Goal: Information Seeking & Learning: Learn about a topic

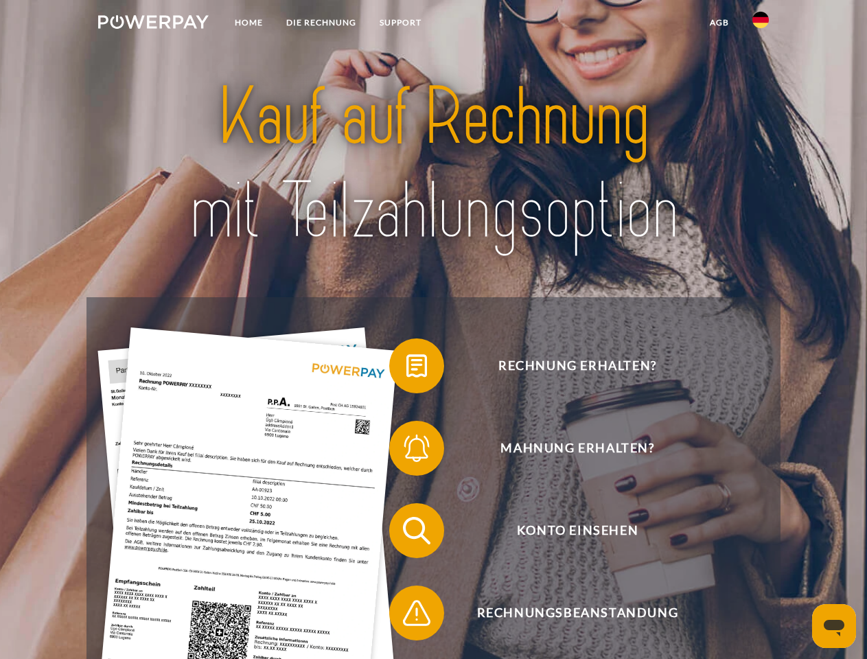
click at [153, 24] on img at bounding box center [153, 22] width 110 height 14
click at [760, 24] on img at bounding box center [760, 20] width 16 height 16
click at [718, 23] on link "agb" at bounding box center [719, 22] width 43 height 25
click at [406, 368] on span at bounding box center [396, 365] width 69 height 69
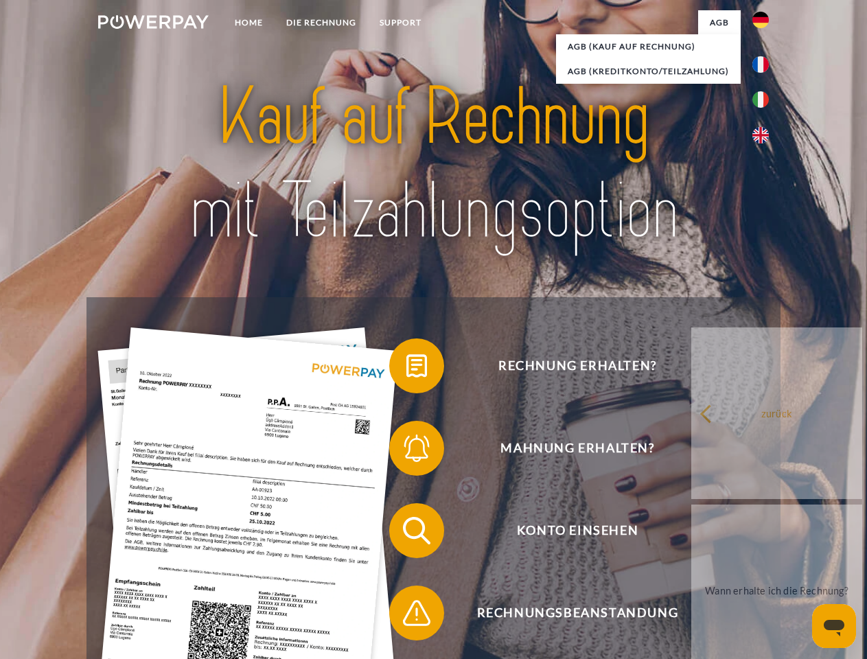
click at [406, 451] on span at bounding box center [396, 448] width 69 height 69
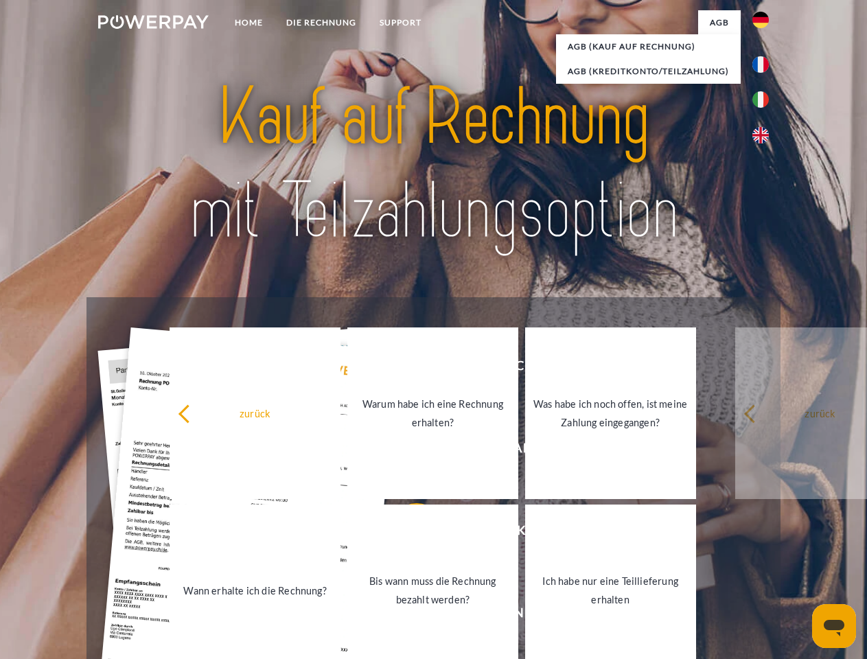
click at [406, 533] on link "Bis wann muss die Rechnung bezahlt werden?" at bounding box center [432, 590] width 171 height 172
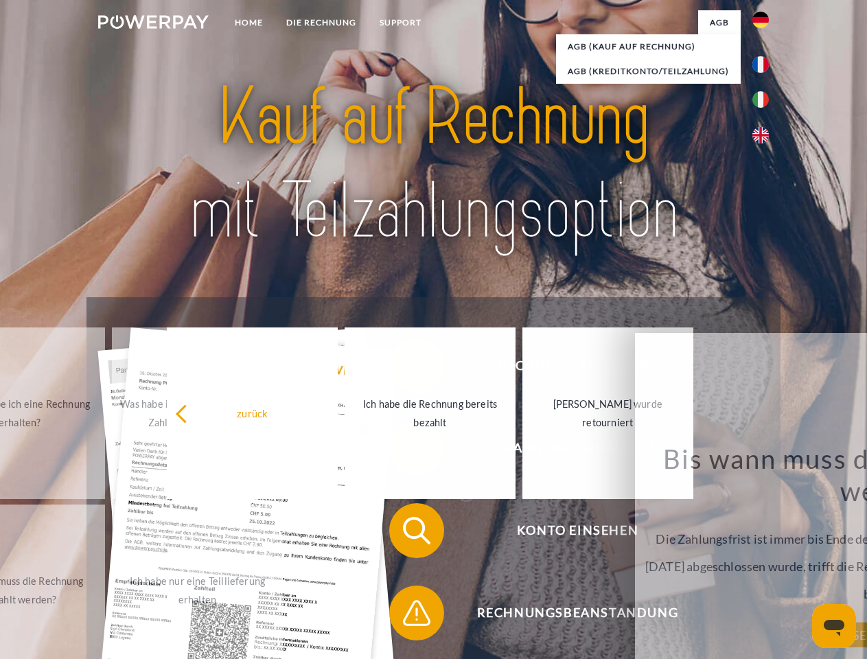
click at [406, 615] on span at bounding box center [396, 612] width 69 height 69
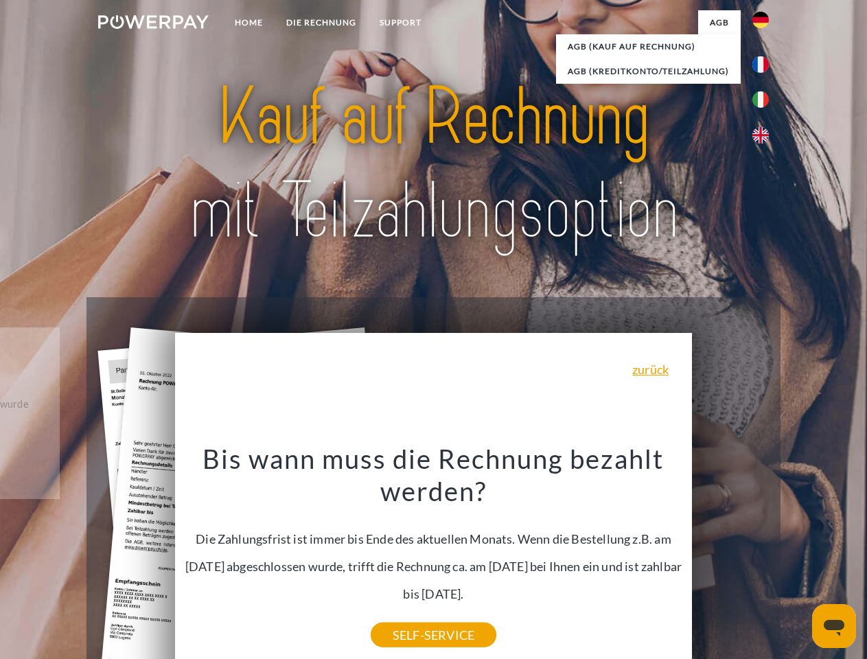
click at [834, 626] on icon "Messaging-Fenster öffnen" at bounding box center [833, 628] width 21 height 16
